Goal: Navigation & Orientation: Find specific page/section

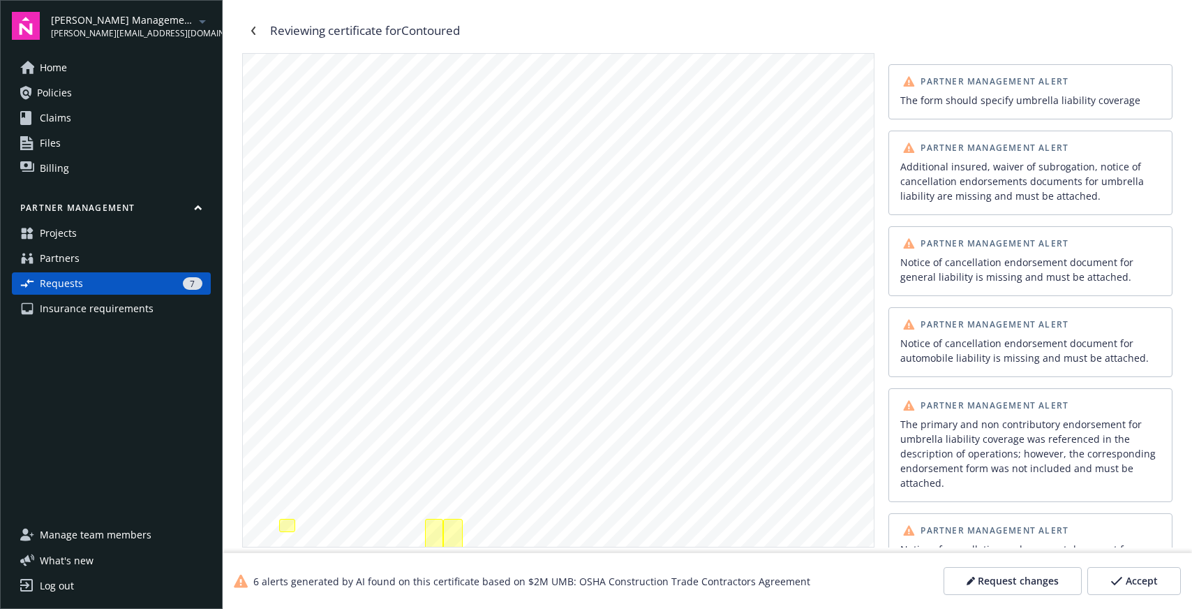
click at [115, 281] on div "7" at bounding box center [146, 283] width 114 height 13
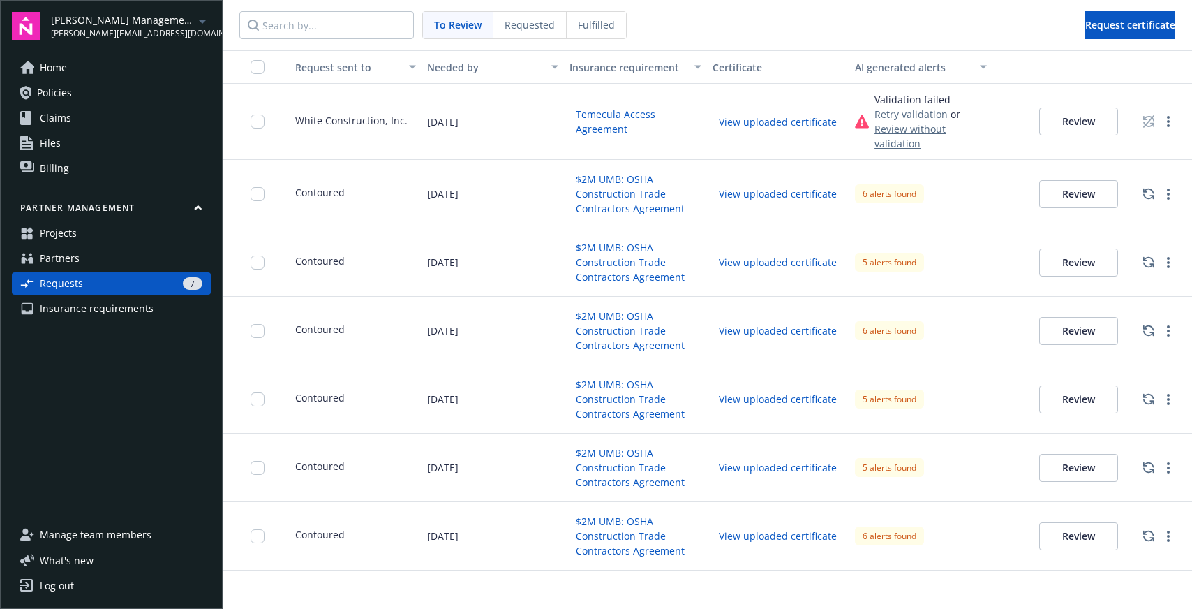
click at [959, 209] on div "6 alerts found" at bounding box center [920, 194] width 143 height 68
click at [698, 431] on div "$2M UMB: OSHA Construction Trade Contractors Agreement" at bounding box center [635, 399] width 143 height 68
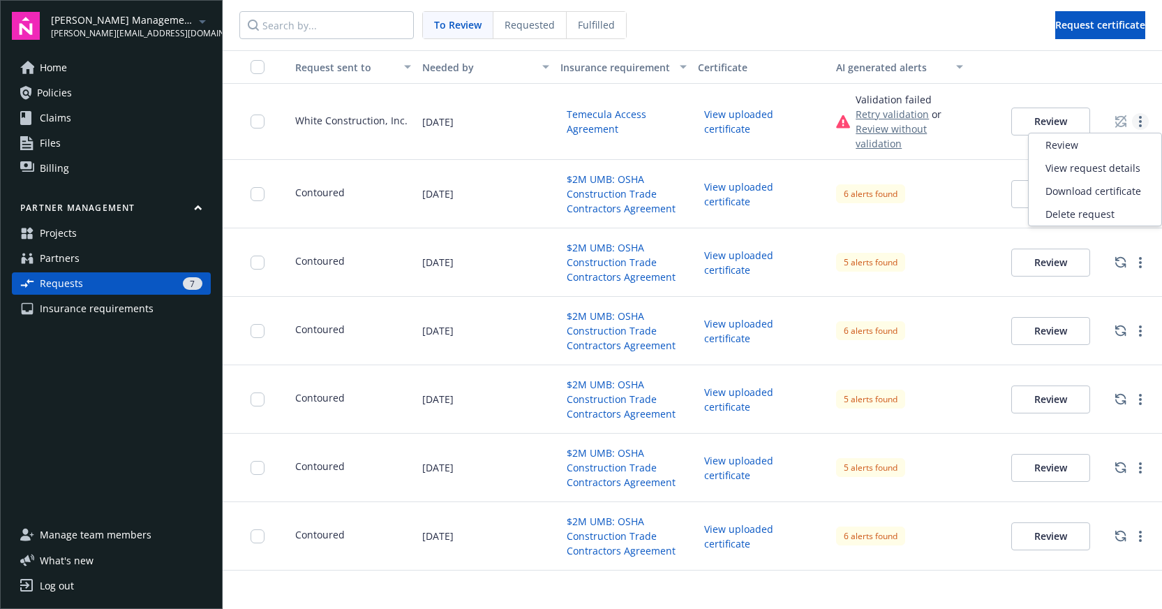
click at [1143, 124] on link "more" at bounding box center [1140, 121] width 17 height 17
click at [680, 19] on nav "To Review Requested Fulfilled Request certificate" at bounding box center [692, 25] width 939 height 50
click at [114, 203] on button "Partner management" at bounding box center [111, 210] width 199 height 17
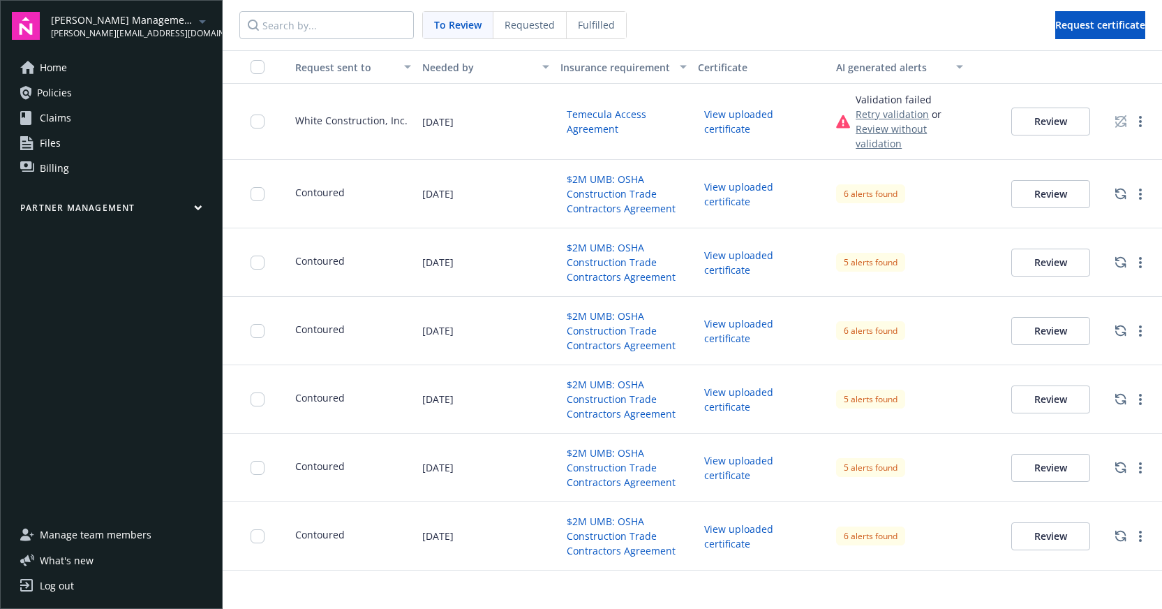
click at [114, 203] on button "Partner management" at bounding box center [111, 210] width 199 height 17
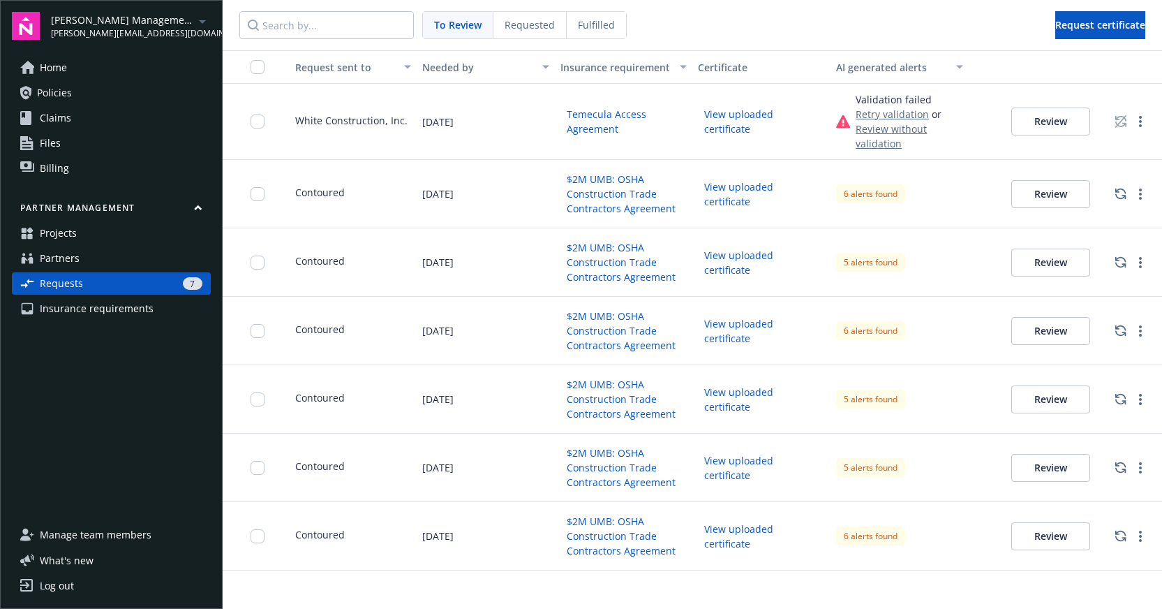
click at [94, 241] on link "Projects" at bounding box center [111, 233] width 199 height 22
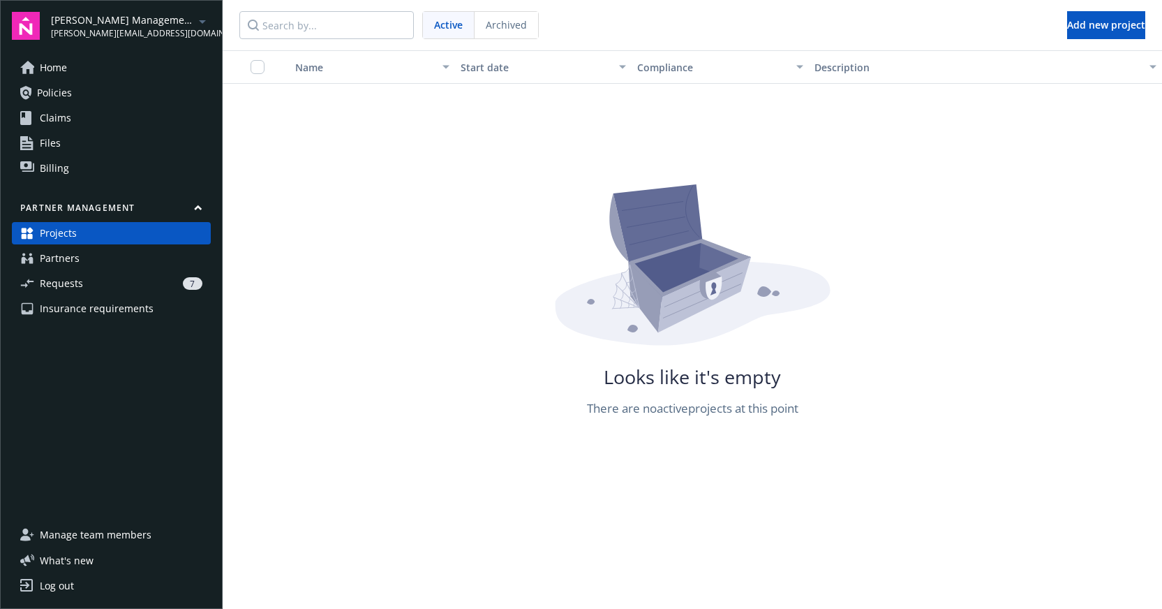
click at [500, 21] on span "Archived" at bounding box center [506, 24] width 41 height 15
click at [449, 24] on span "Active" at bounding box center [448, 24] width 28 height 15
click at [445, 38] on div "Active Archived" at bounding box center [480, 25] width 117 height 28
click at [375, 140] on div "Name Start date Compliance Description Looks like it's empty There are no activ…" at bounding box center [692, 233] width 939 height 366
click at [135, 278] on div "7" at bounding box center [146, 283] width 114 height 13
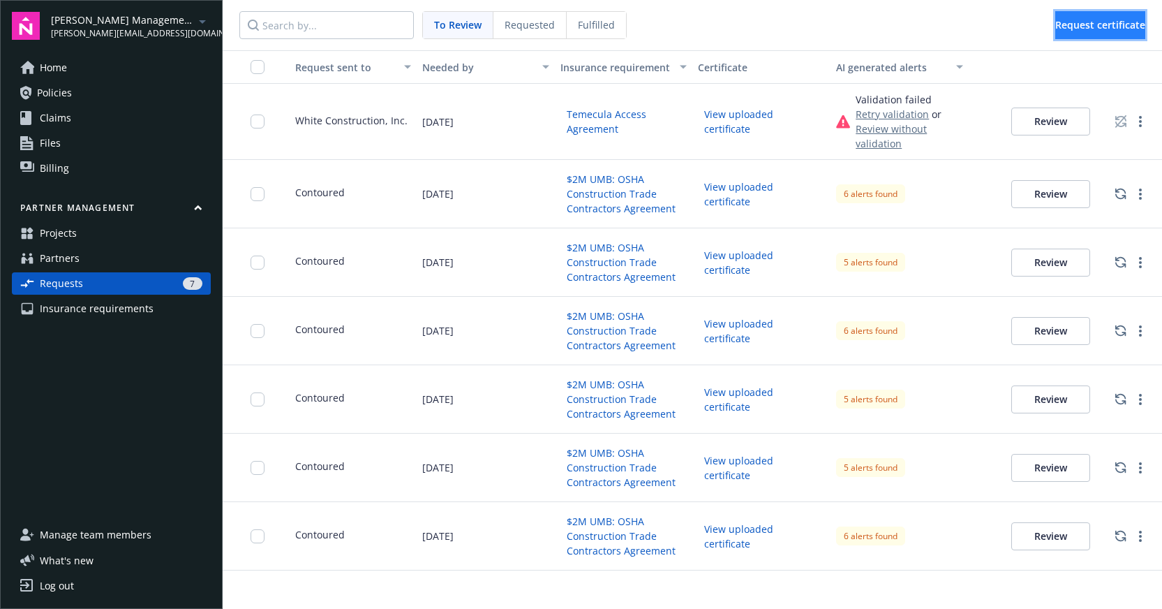
click at [1096, 28] on span "Request certificate" at bounding box center [1100, 24] width 90 height 13
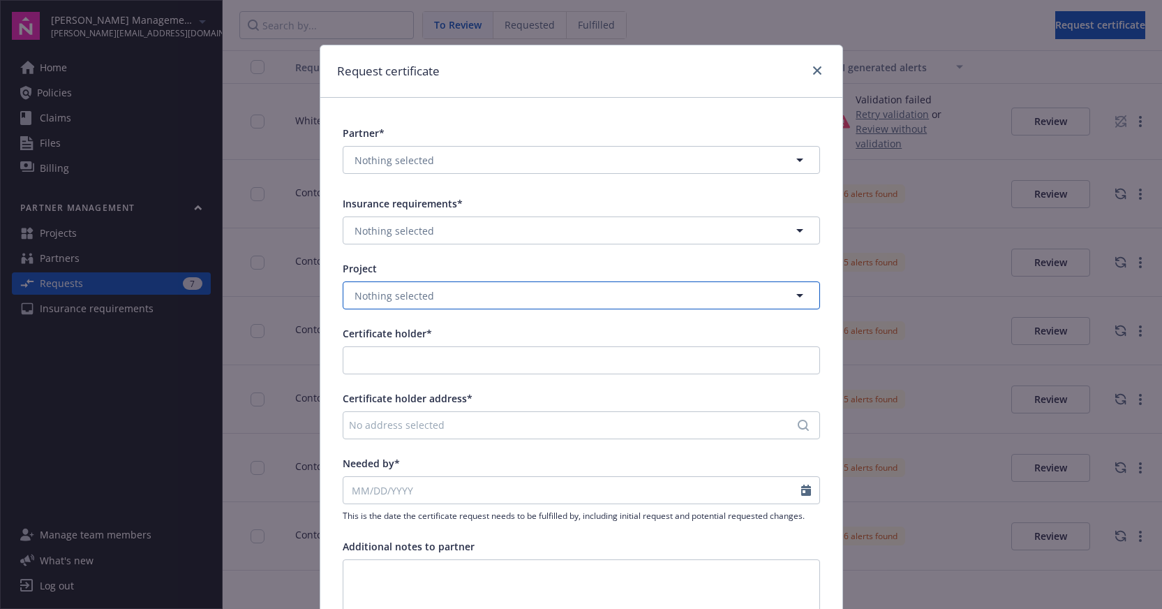
click at [398, 294] on span "Nothing selected" at bounding box center [395, 295] width 80 height 15
click at [466, 267] on div "Project" at bounding box center [581, 268] width 477 height 15
click at [811, 73] on link "close" at bounding box center [817, 70] width 17 height 17
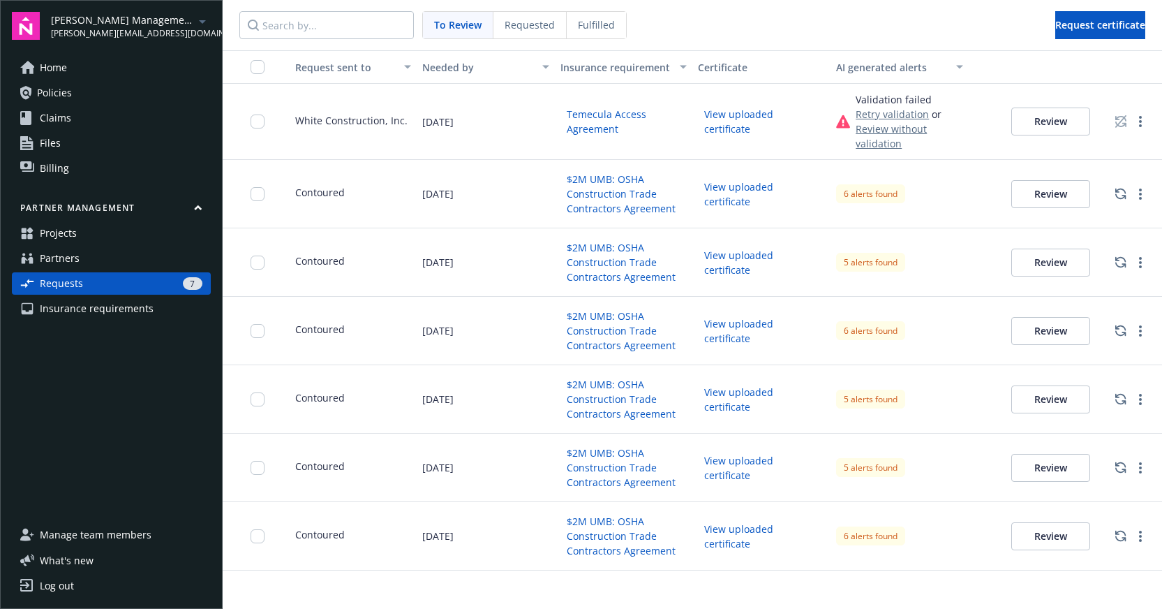
click at [343, 121] on span "White Construction, Inc." at bounding box center [351, 120] width 112 height 15
click at [1139, 122] on circle "more" at bounding box center [1140, 121] width 3 height 3
click at [1119, 169] on span "View request details" at bounding box center [1093, 168] width 95 height 15
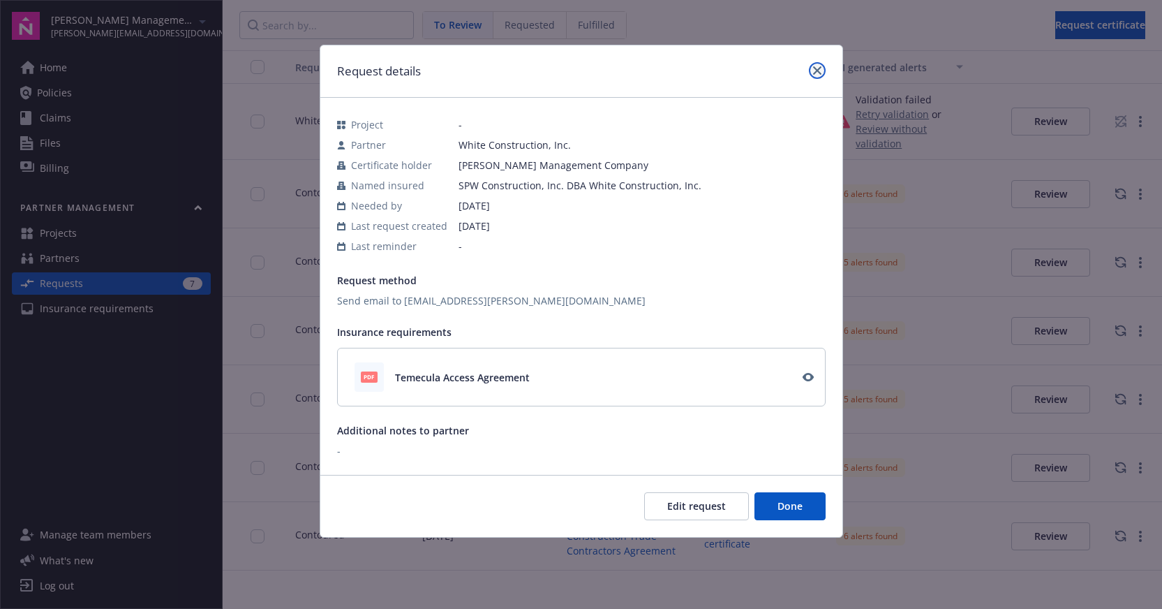
click at [819, 70] on icon "close" at bounding box center [817, 70] width 8 height 8
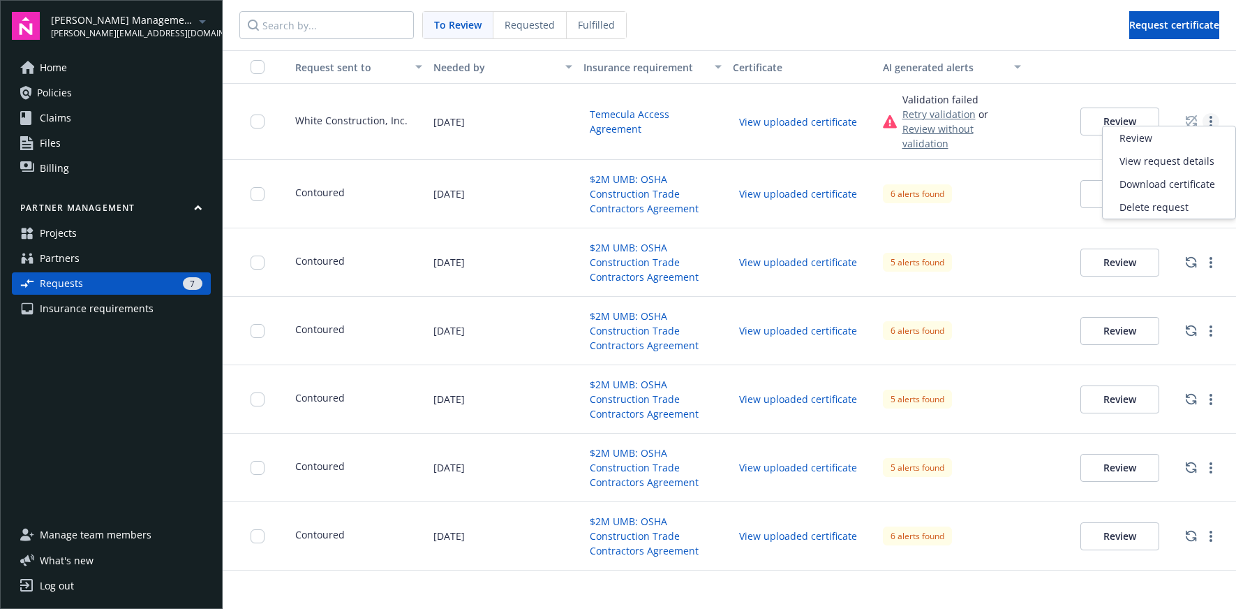
click at [1214, 117] on link "more" at bounding box center [1211, 121] width 17 height 17
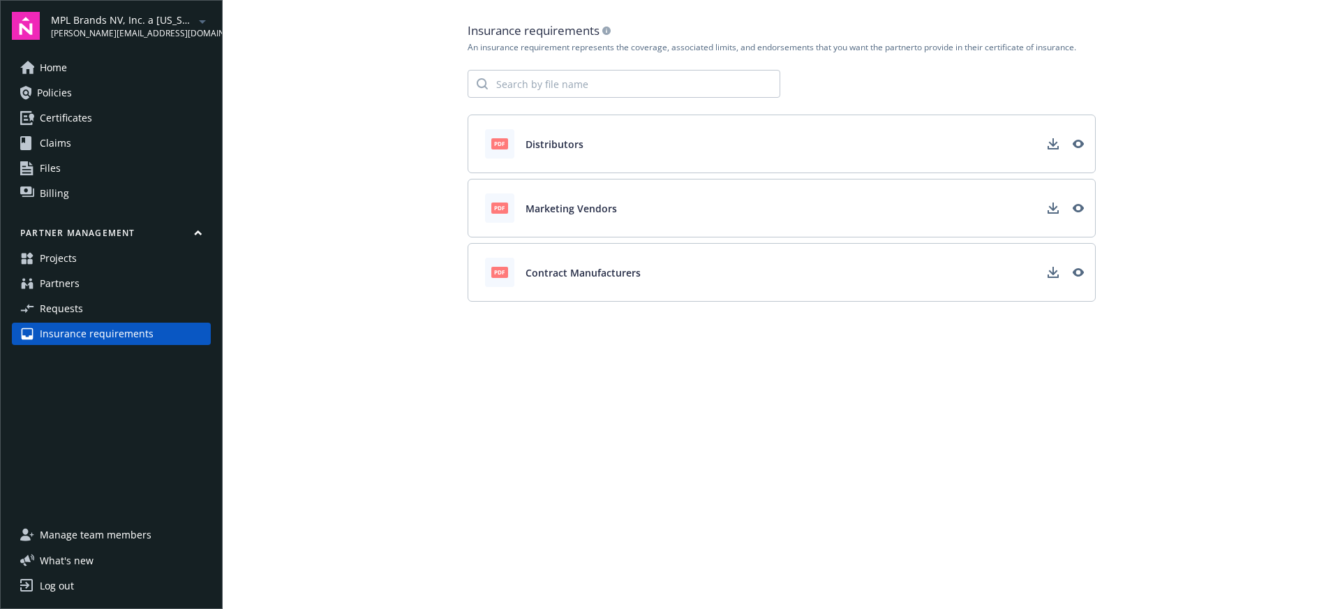
click at [59, 306] on span "Requests" at bounding box center [61, 308] width 43 height 22
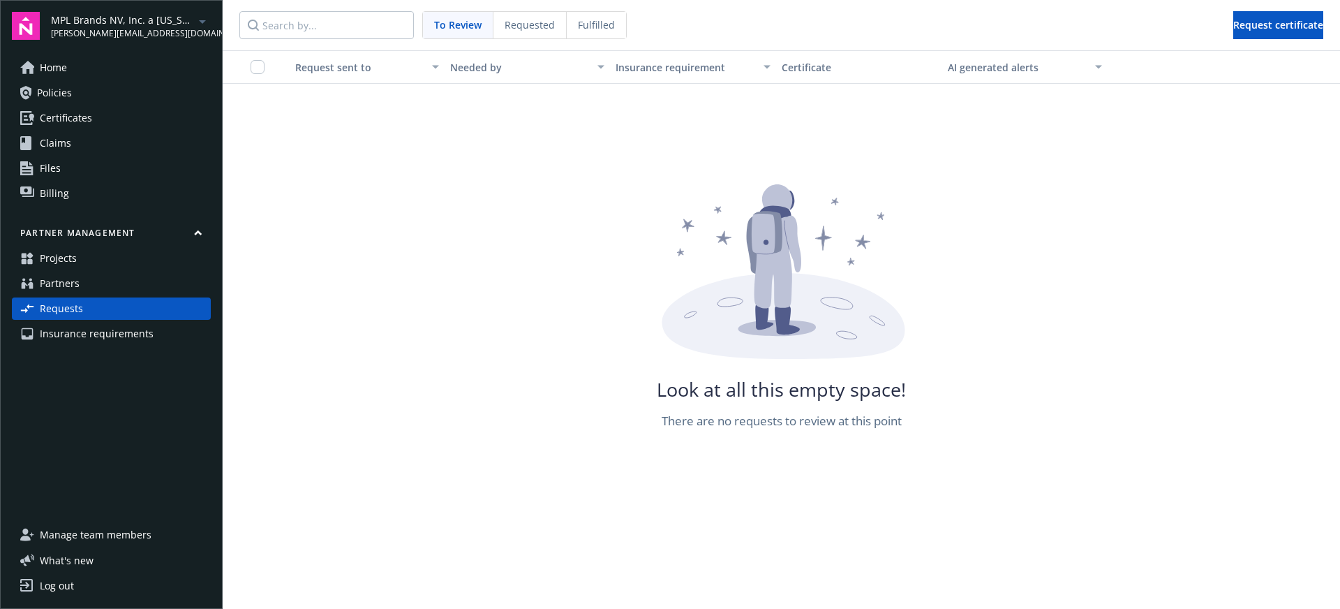
click at [56, 289] on span "Partners" at bounding box center [60, 283] width 40 height 22
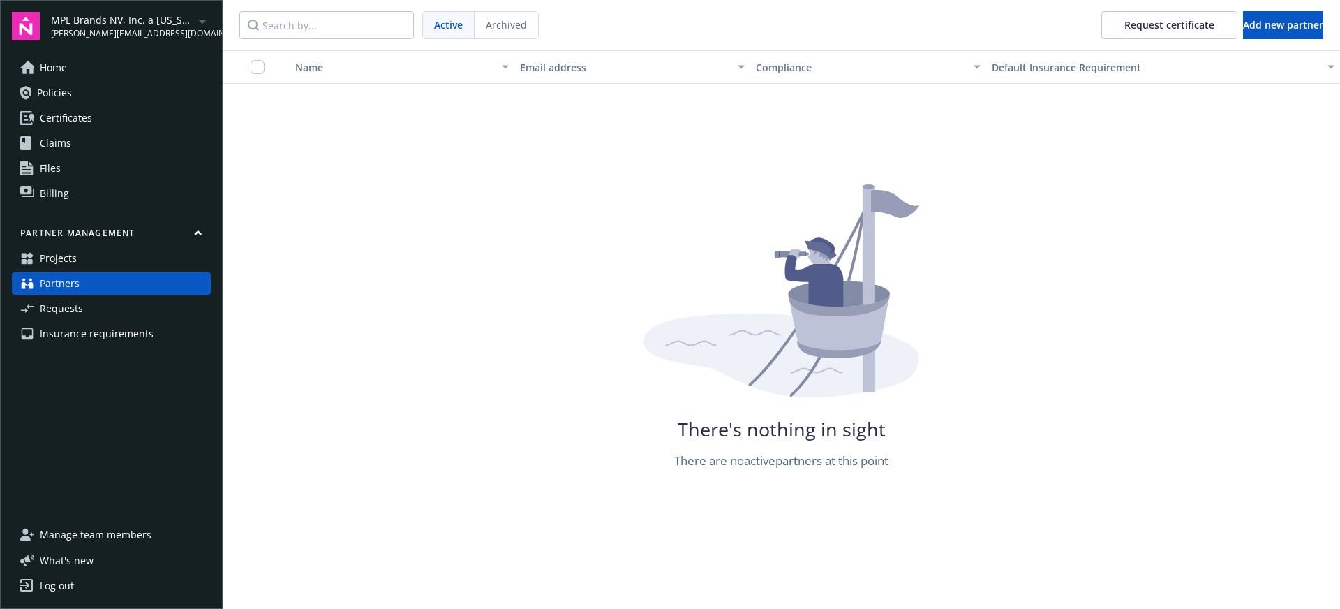
click at [75, 258] on span "Projects" at bounding box center [58, 258] width 37 height 22
